Goal: Information Seeking & Learning: Check status

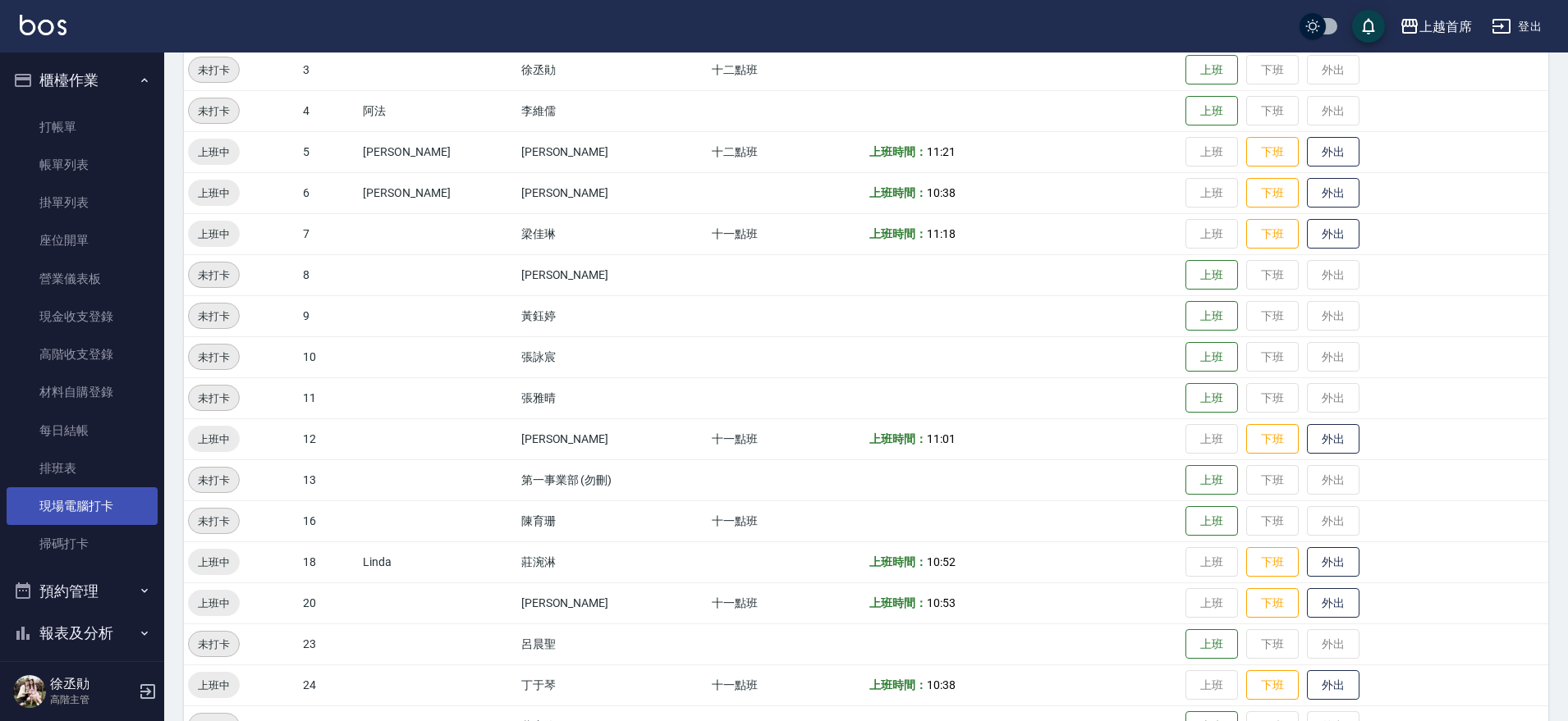
scroll to position [122, 0]
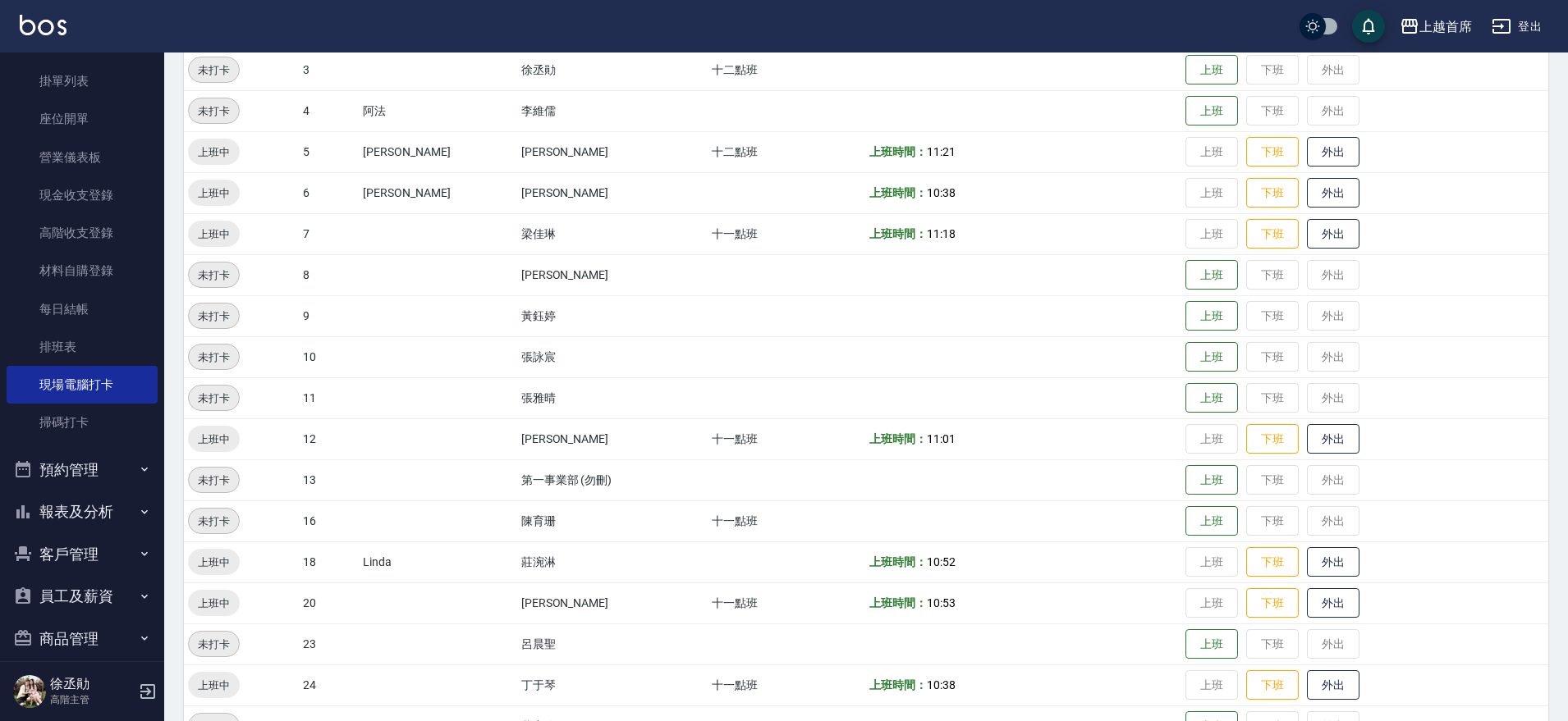
click at [74, 510] on button "報表及分析" at bounding box center [82, 512] width 151 height 43
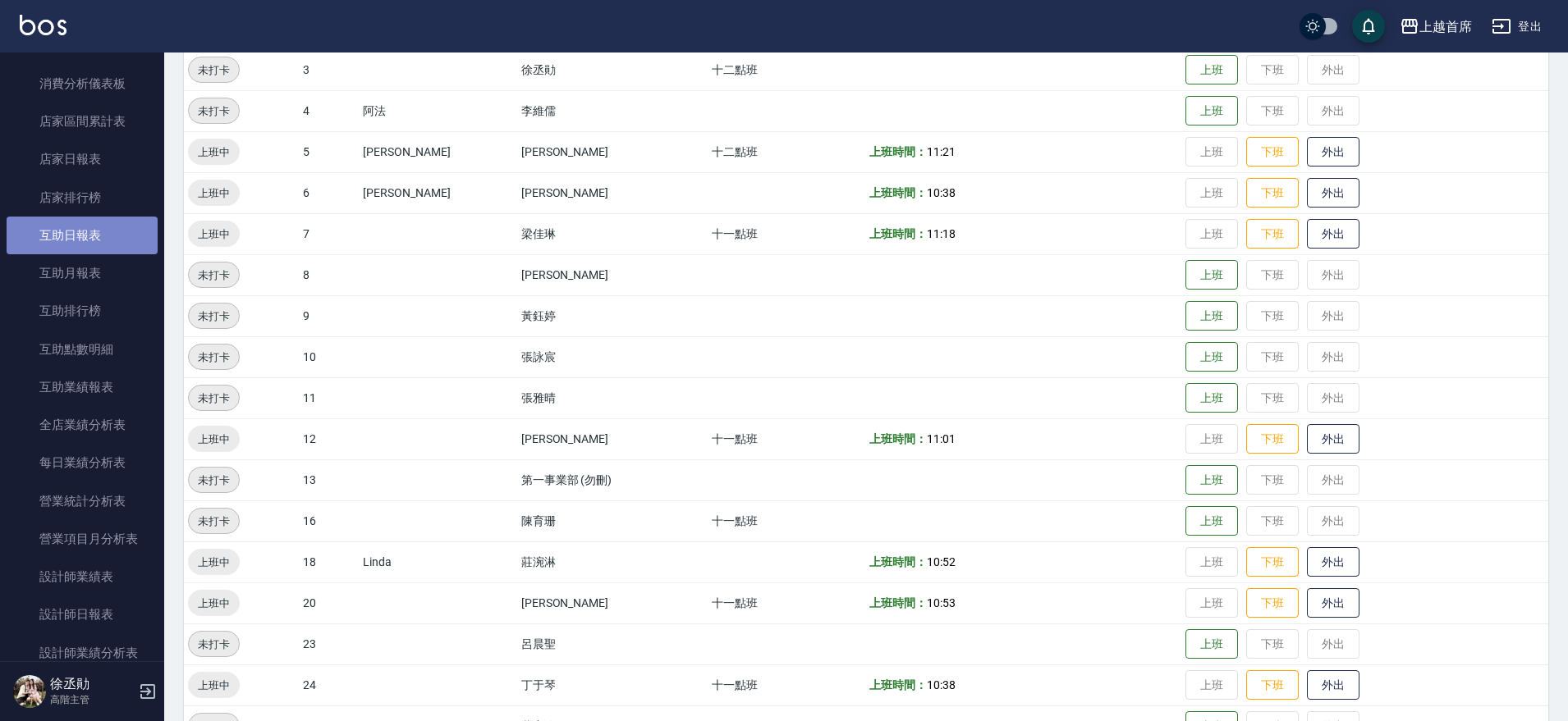
click at [104, 233] on link "互助日報表" at bounding box center [82, 235] width 151 height 37
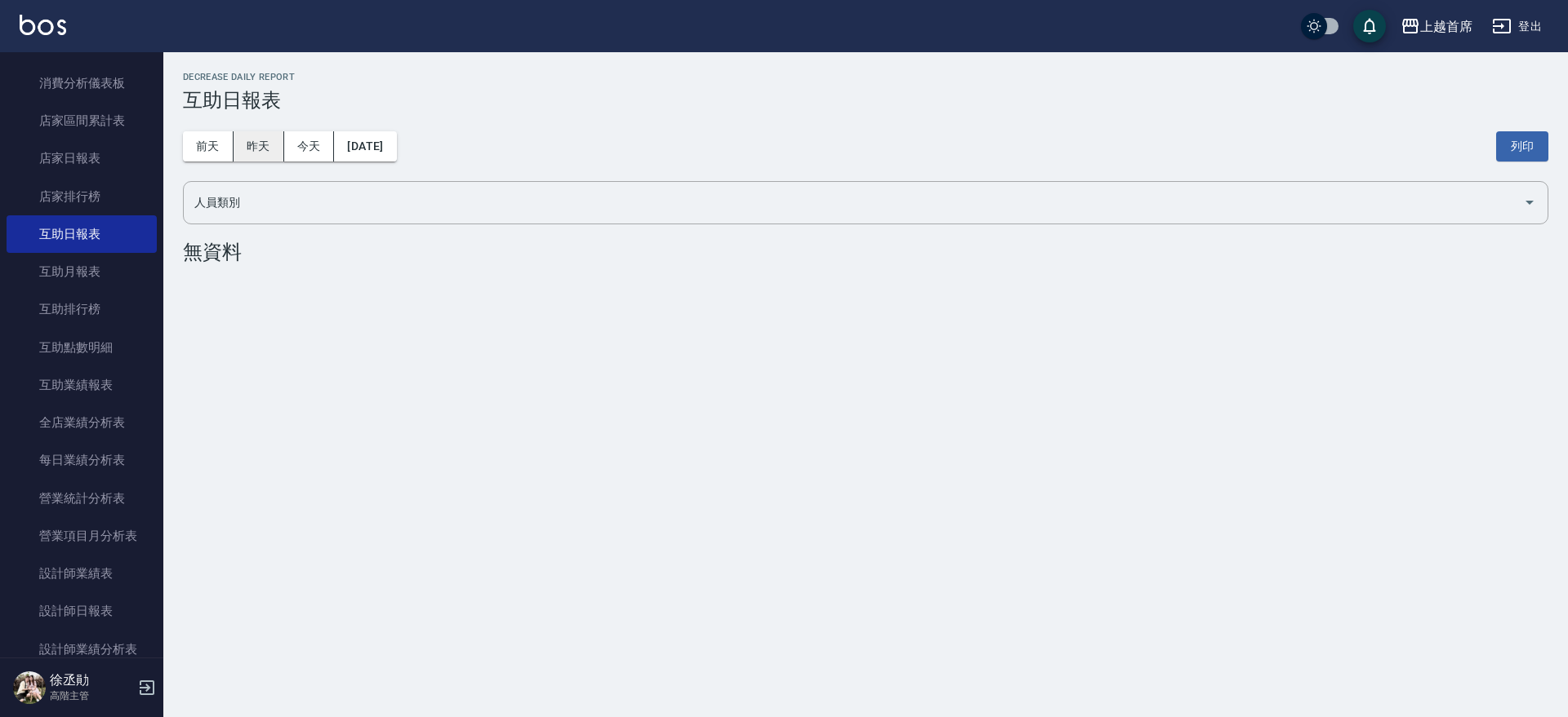
click at [269, 144] on button "昨天" at bounding box center [259, 147] width 51 height 31
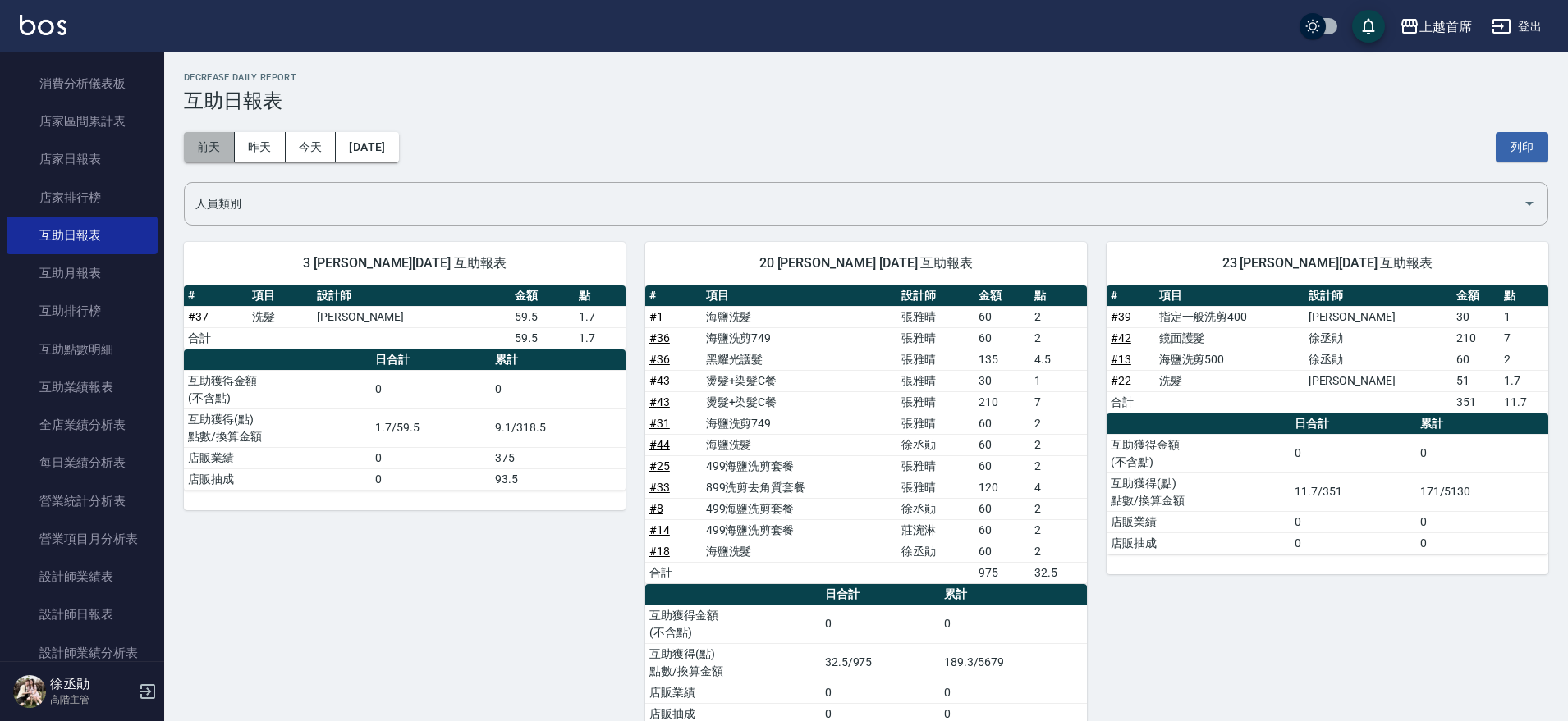
click at [220, 144] on button "前天" at bounding box center [210, 147] width 51 height 31
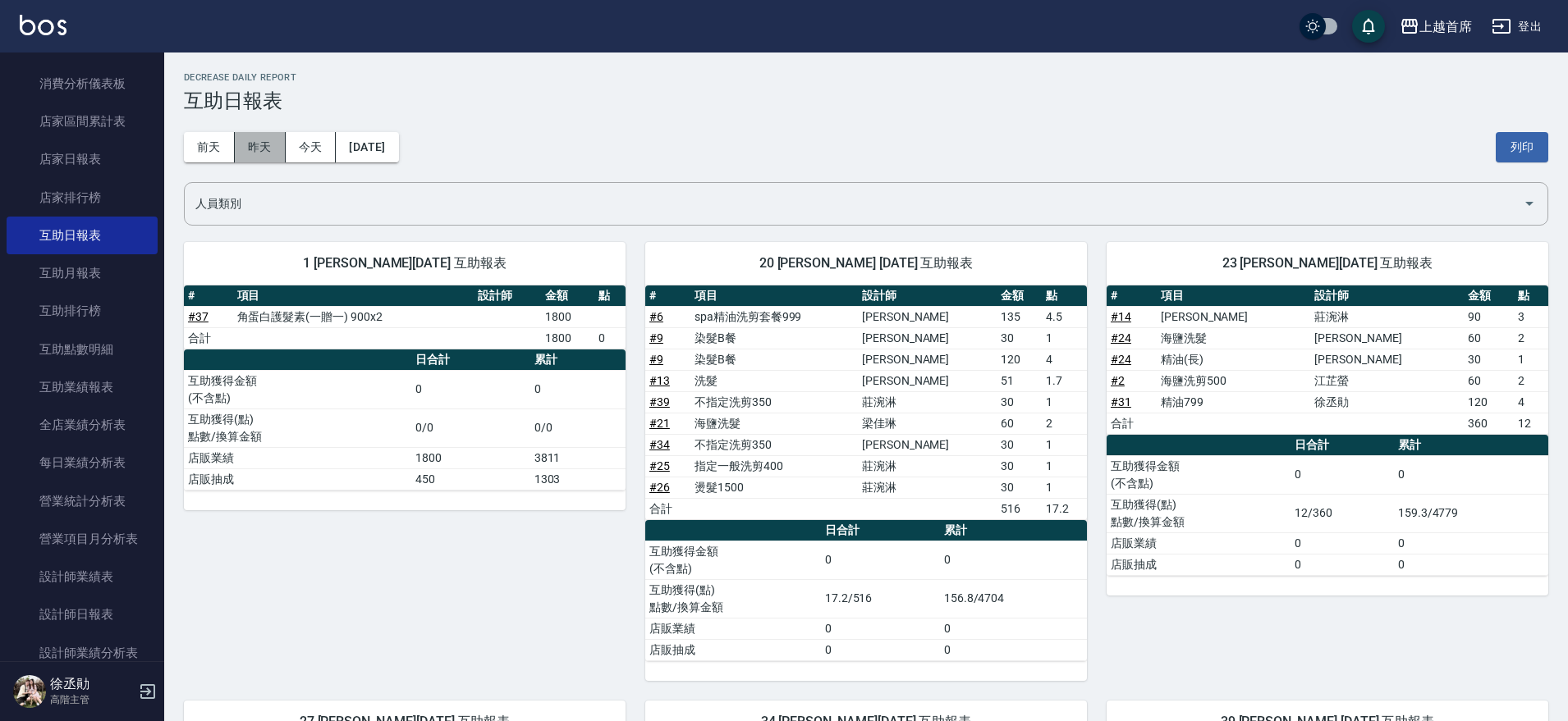
click at [275, 145] on button "昨天" at bounding box center [260, 147] width 51 height 31
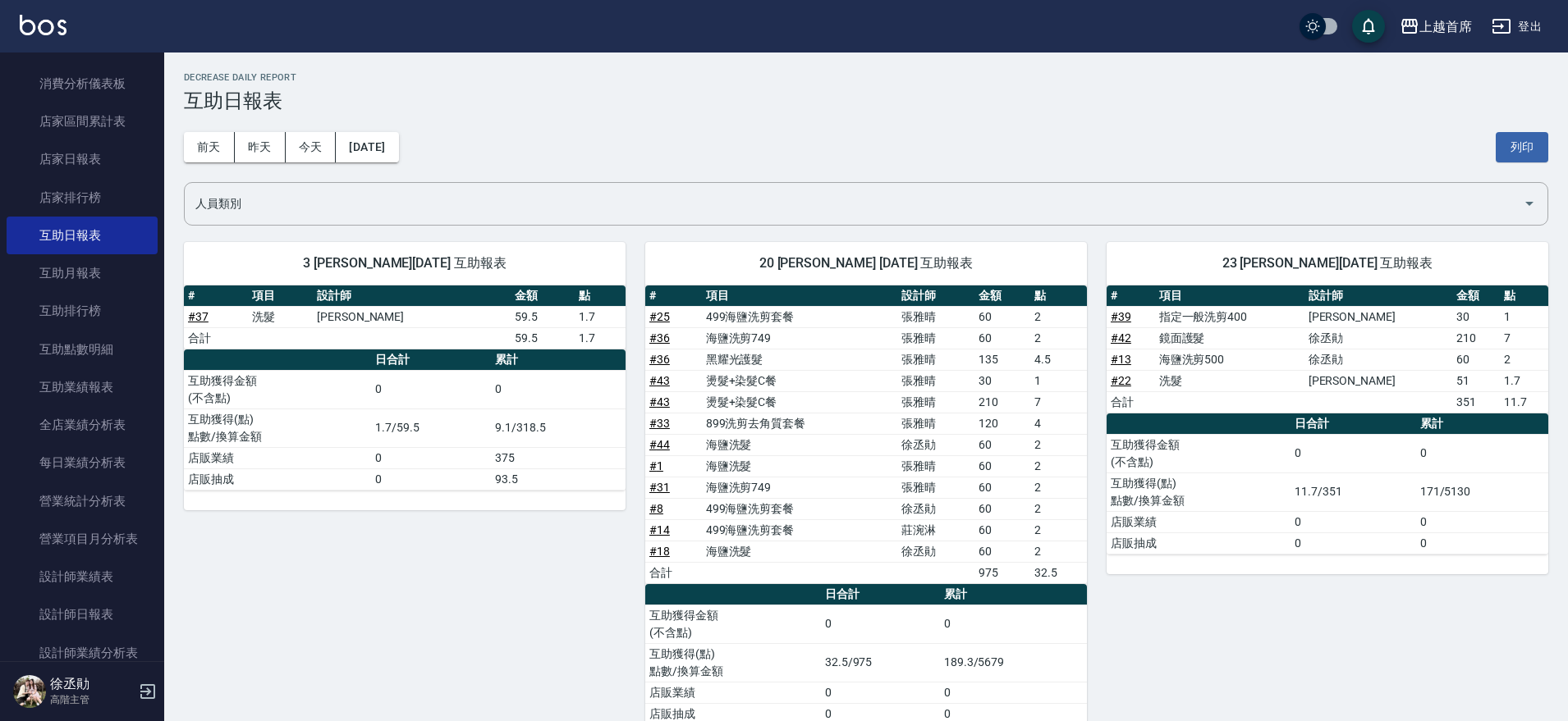
scroll to position [631, 0]
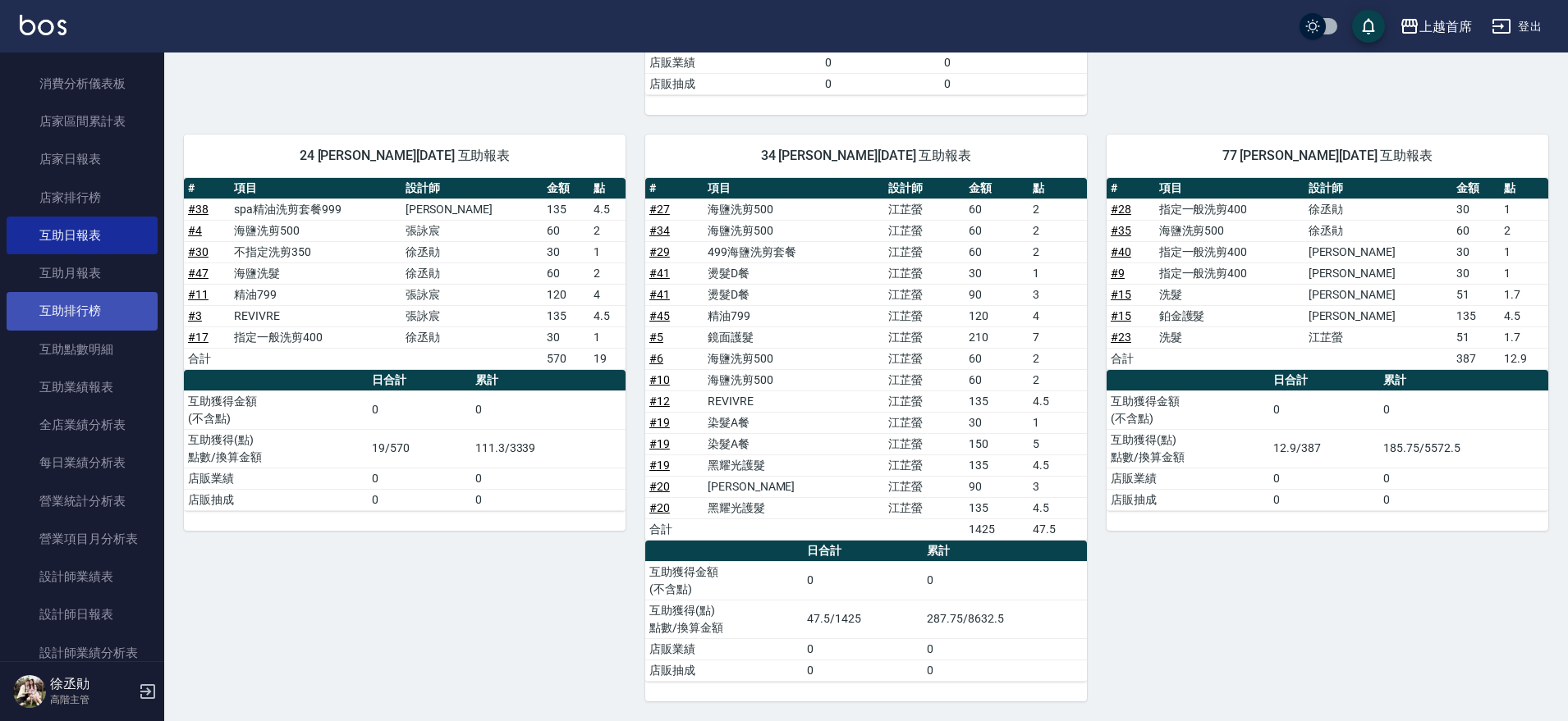
click at [93, 312] on link "互助排行榜" at bounding box center [82, 311] width 151 height 37
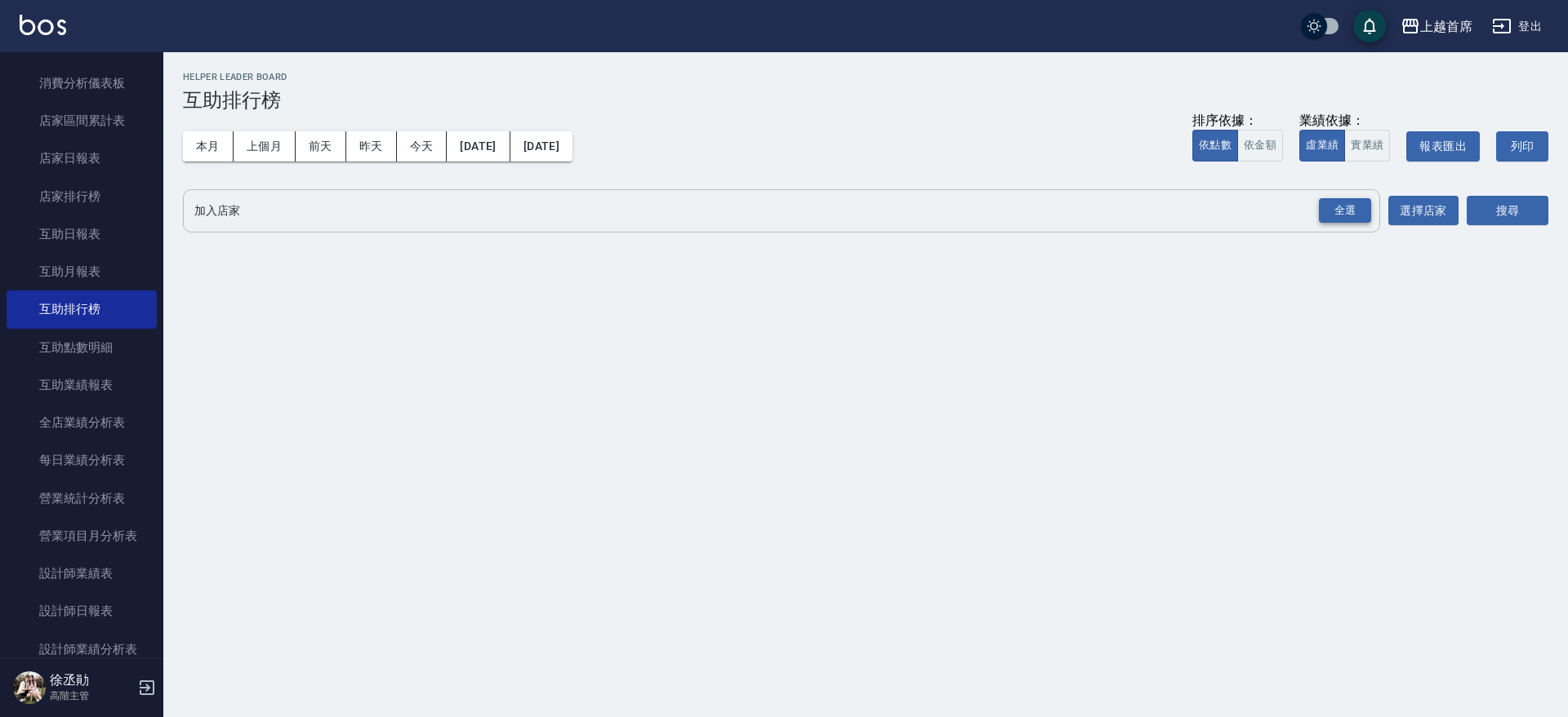
click at [1340, 209] on div "全選" at bounding box center [1345, 211] width 53 height 25
click at [1496, 219] on button "搜尋" at bounding box center [1507, 212] width 81 height 31
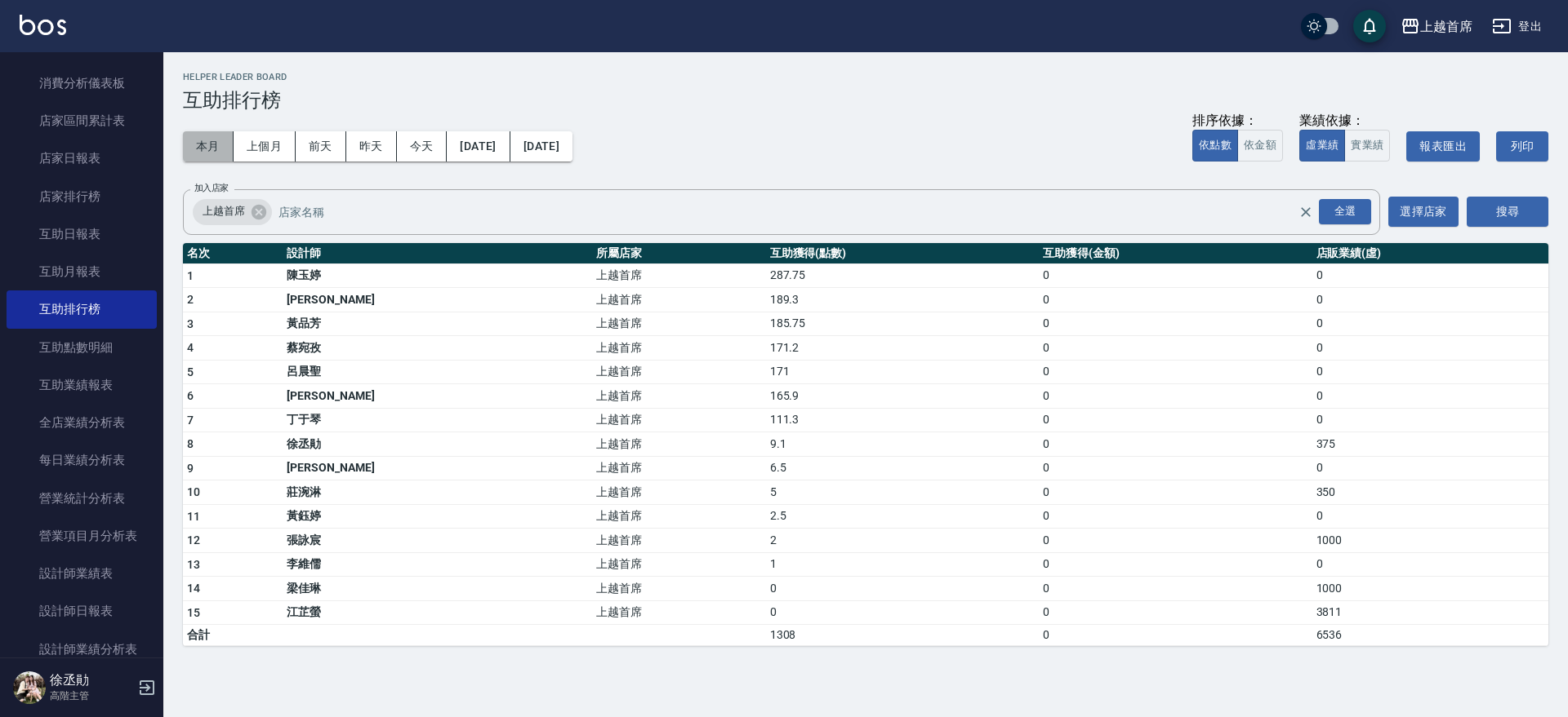
click at [220, 142] on button "本月" at bounding box center [209, 147] width 51 height 31
click at [98, 447] on link "每日業績分析表" at bounding box center [81, 460] width 150 height 37
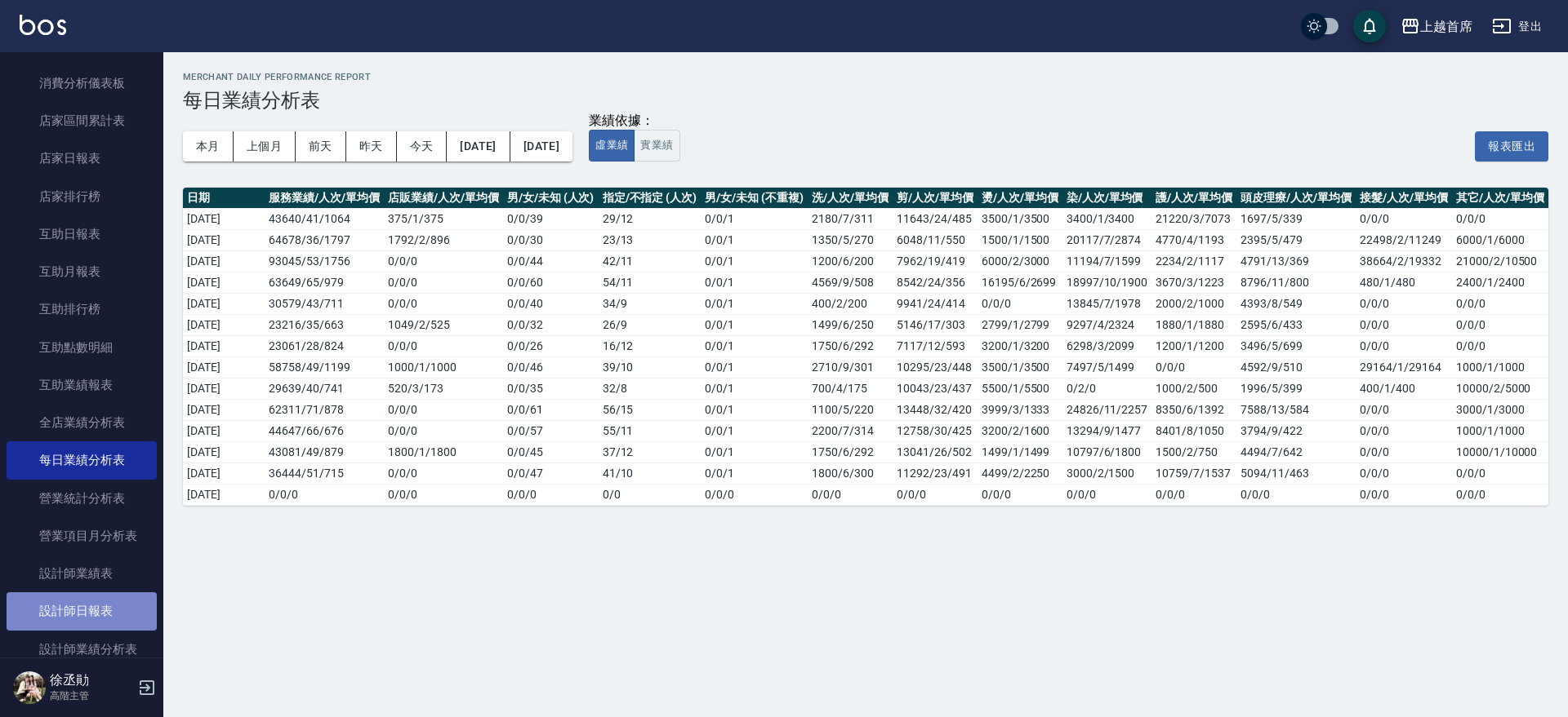
click at [116, 620] on link "設計師日報表" at bounding box center [81, 611] width 150 height 37
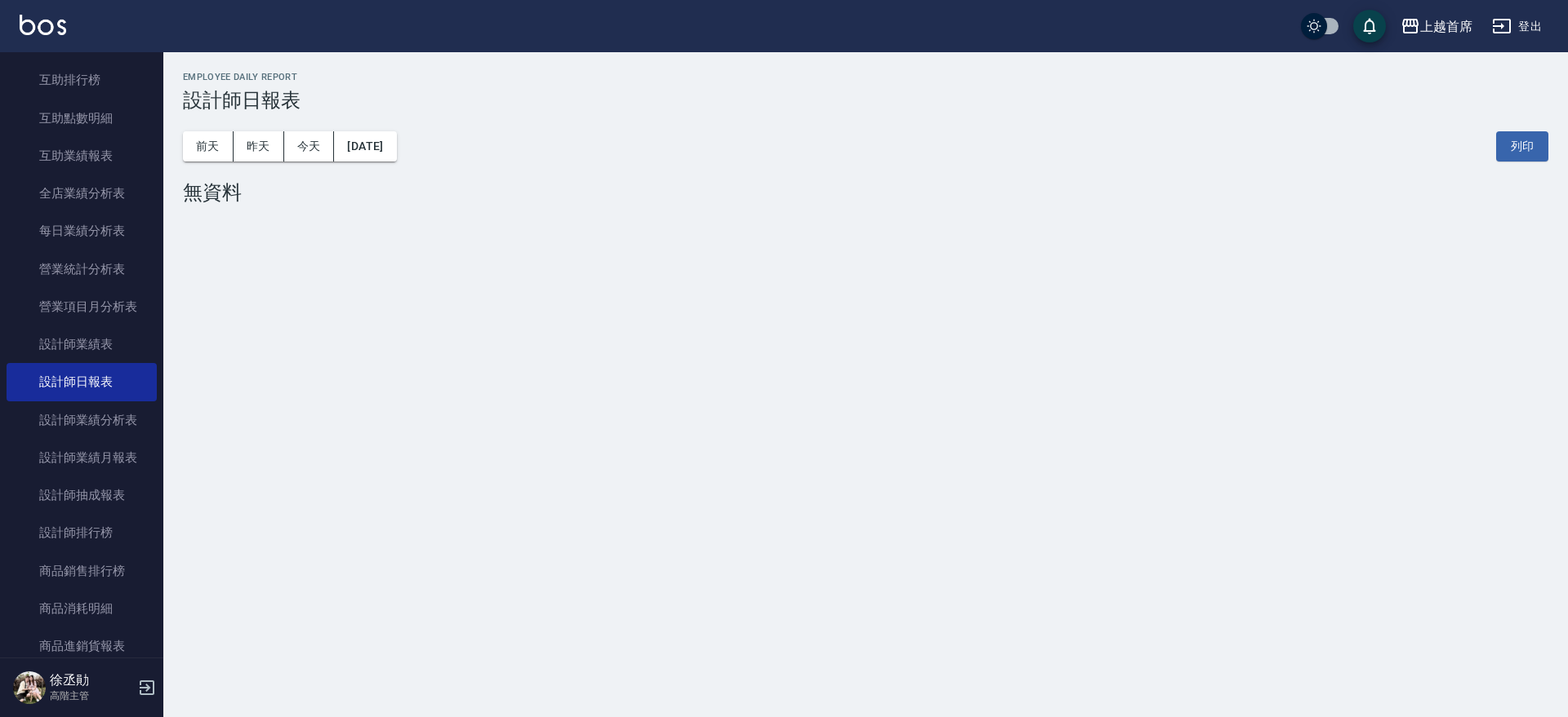
scroll to position [998, 0]
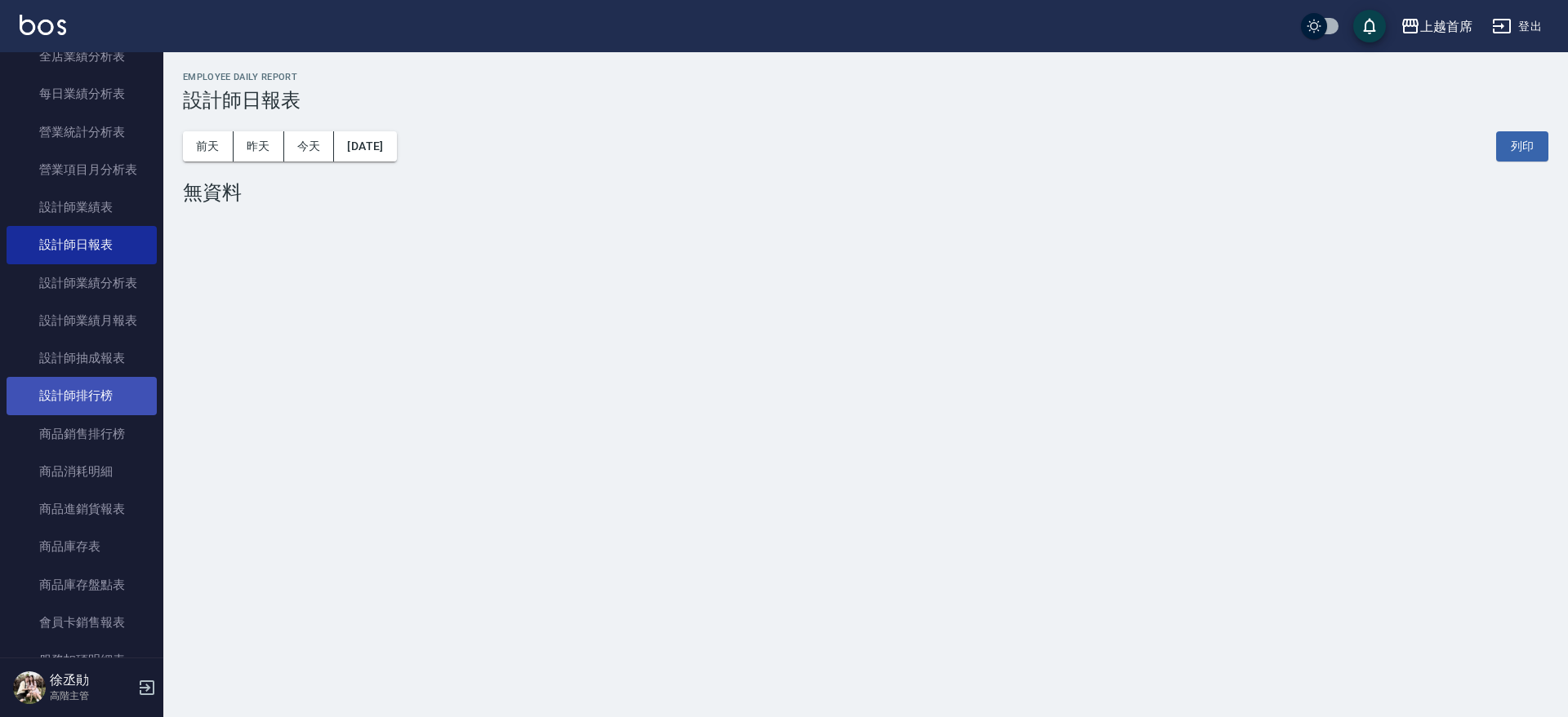
click at [92, 398] on link "設計師排行榜" at bounding box center [81, 396] width 150 height 37
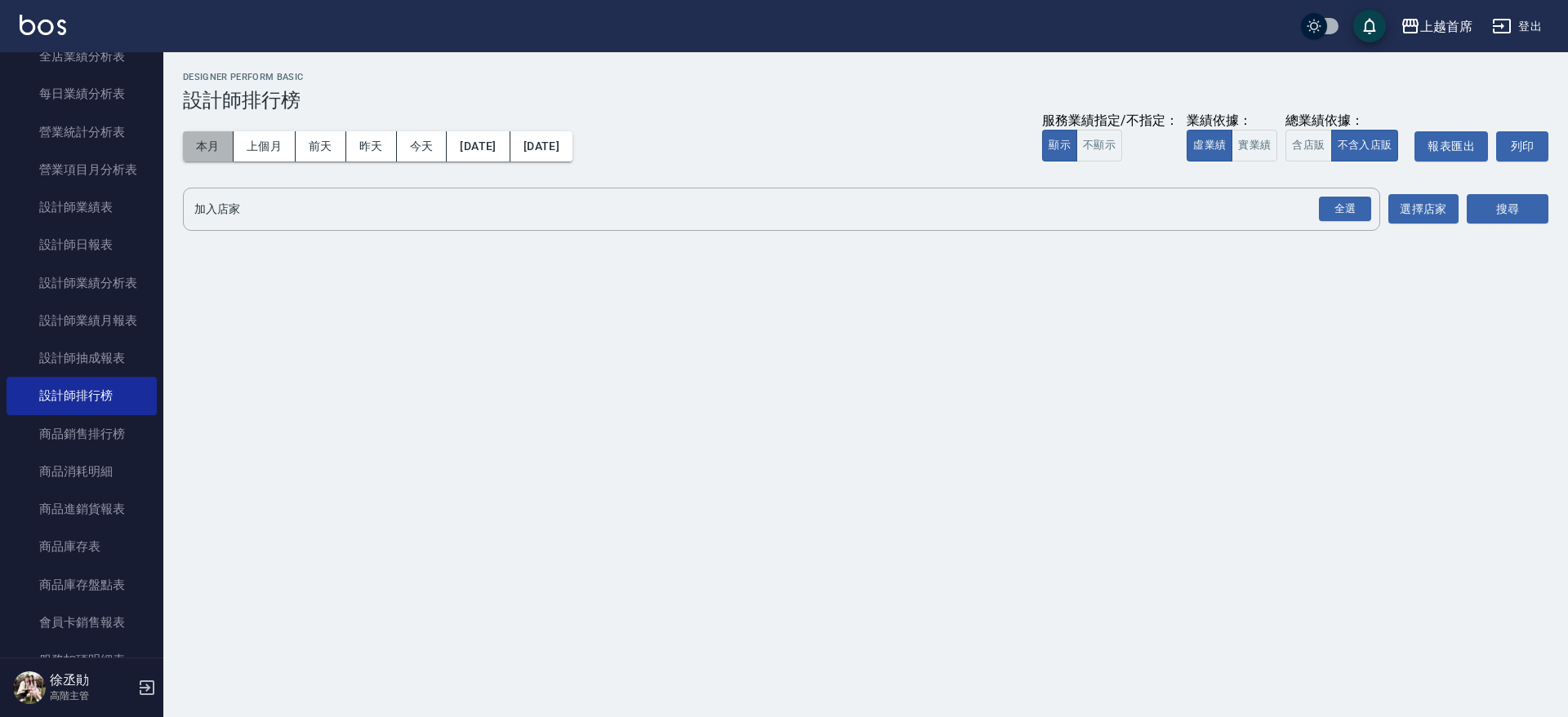
click at [213, 144] on button "本月" at bounding box center [209, 147] width 51 height 31
click at [1266, 150] on button "實業績" at bounding box center [1254, 146] width 46 height 32
click at [1354, 215] on div "全選" at bounding box center [1345, 209] width 53 height 25
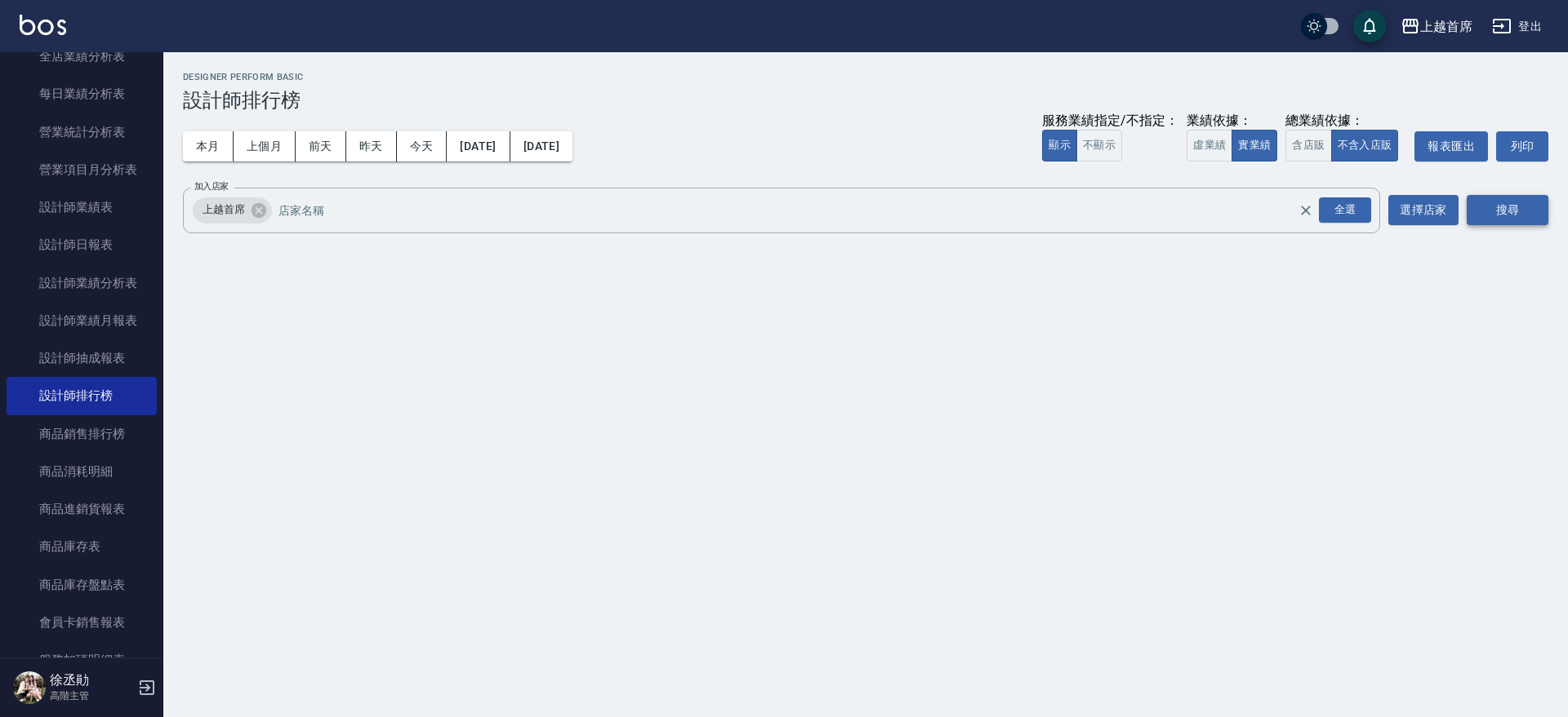
click at [1504, 203] on button "搜尋" at bounding box center [1507, 210] width 81 height 31
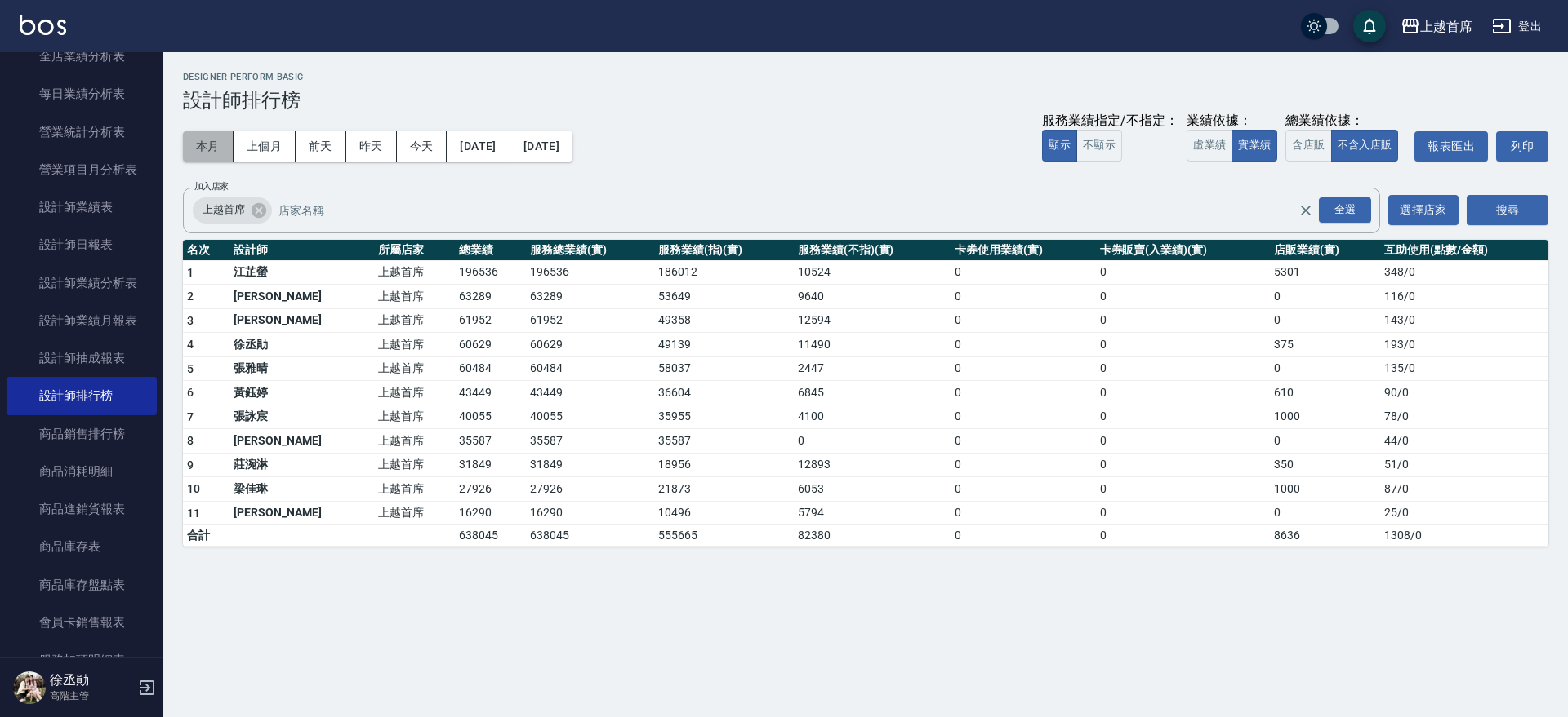
click at [209, 133] on button "本月" at bounding box center [209, 147] width 51 height 31
click at [1258, 154] on button "實業績" at bounding box center [1254, 146] width 46 height 32
click at [370, 145] on button "昨天" at bounding box center [371, 147] width 51 height 31
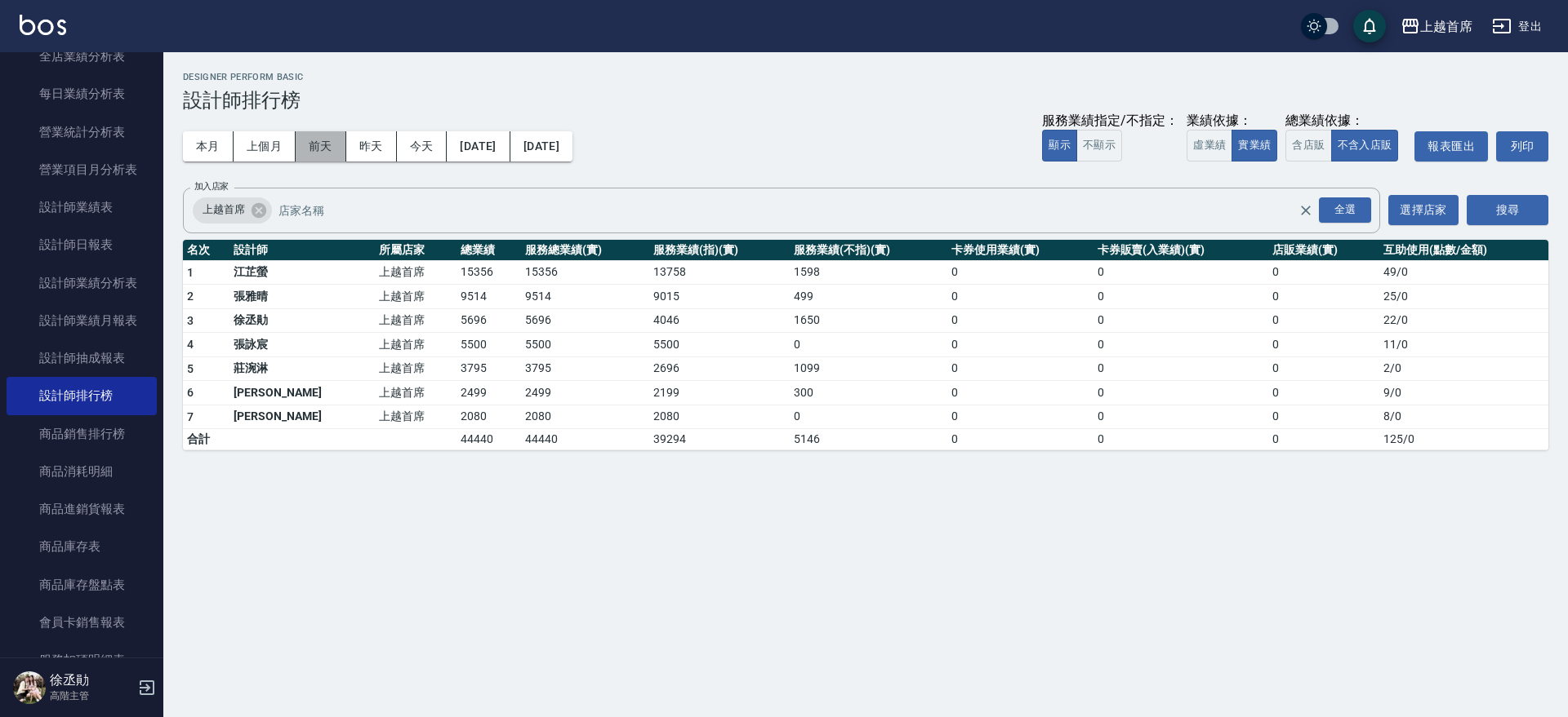
click at [321, 132] on button "前天" at bounding box center [321, 147] width 51 height 31
click at [206, 142] on button "本月" at bounding box center [209, 147] width 51 height 31
